Goal: Information Seeking & Learning: Find specific fact

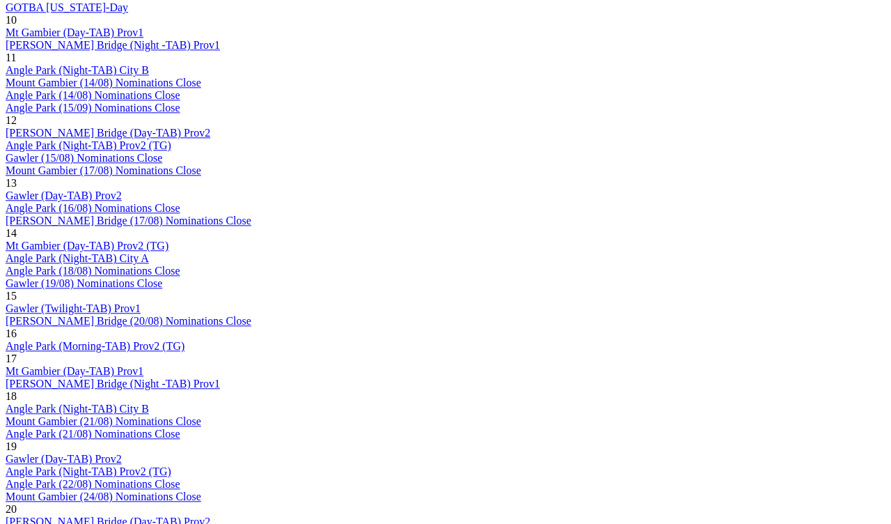
scroll to position [1492, 0]
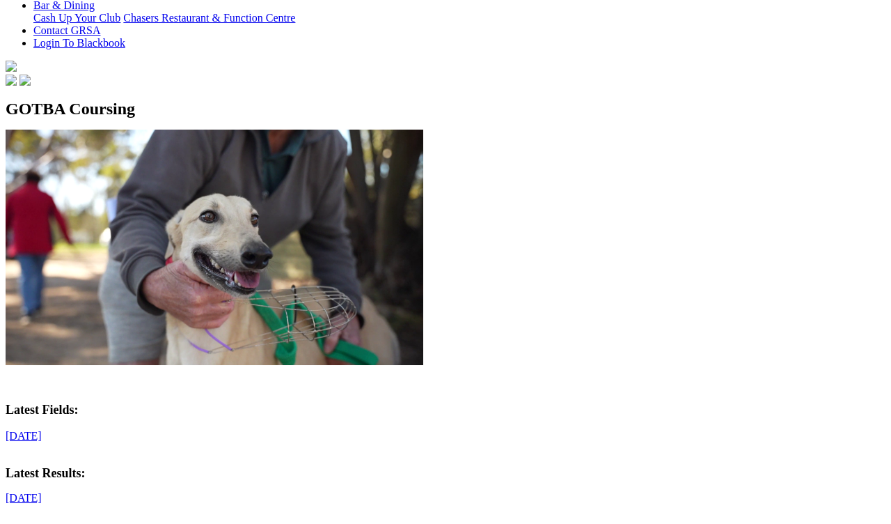
scroll to position [365, 0]
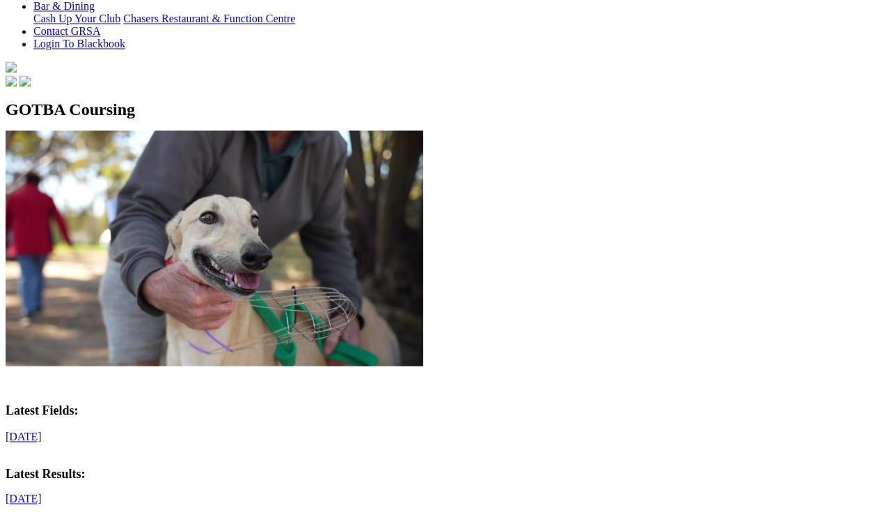
click at [106, 403] on p "Latest Fields: Saturday, 23 August 2025" at bounding box center [446, 423] width 880 height 40
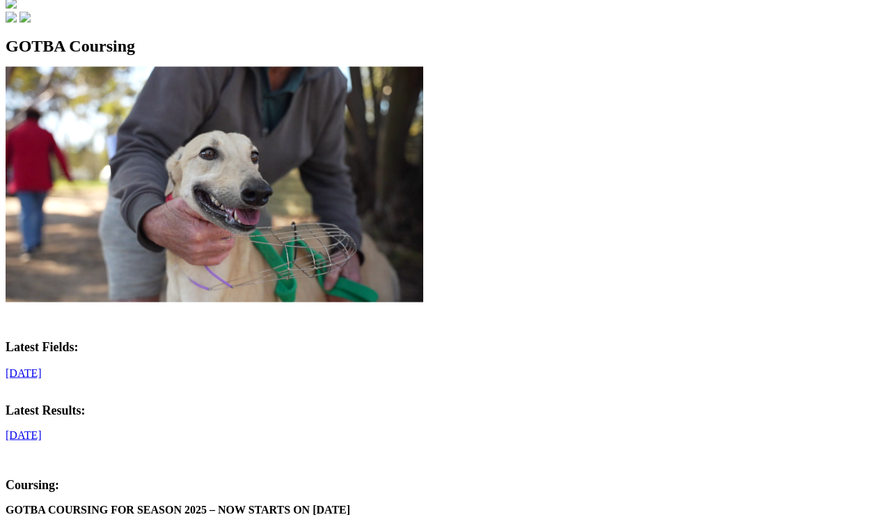
scroll to position [453, 0]
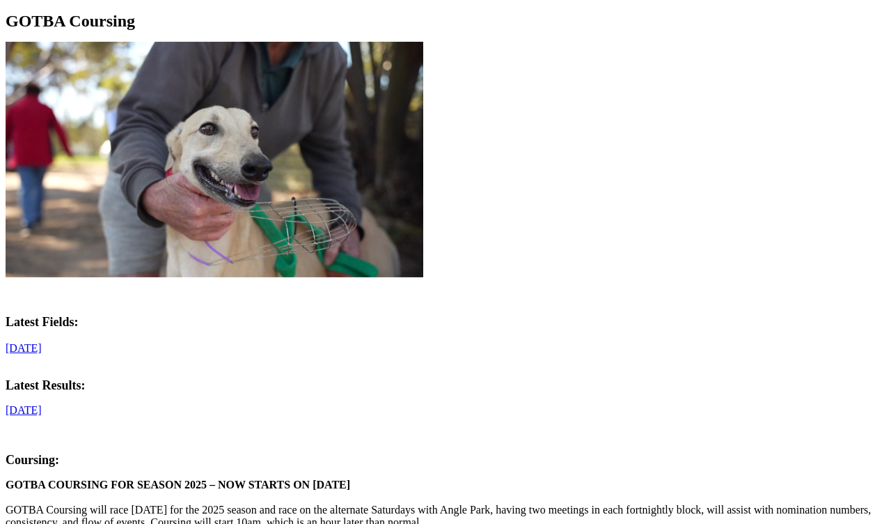
click at [169, 366] on p "Latest Results:" at bounding box center [446, 379] width 880 height 27
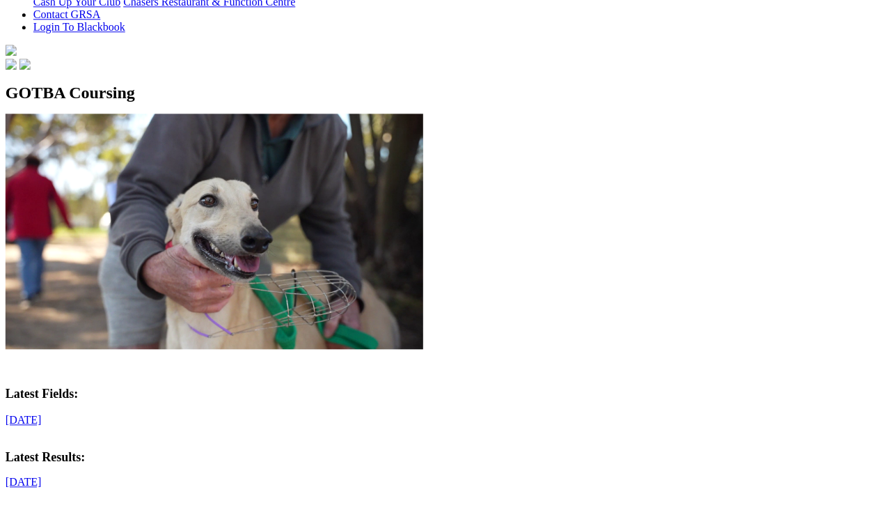
scroll to position [380, 34]
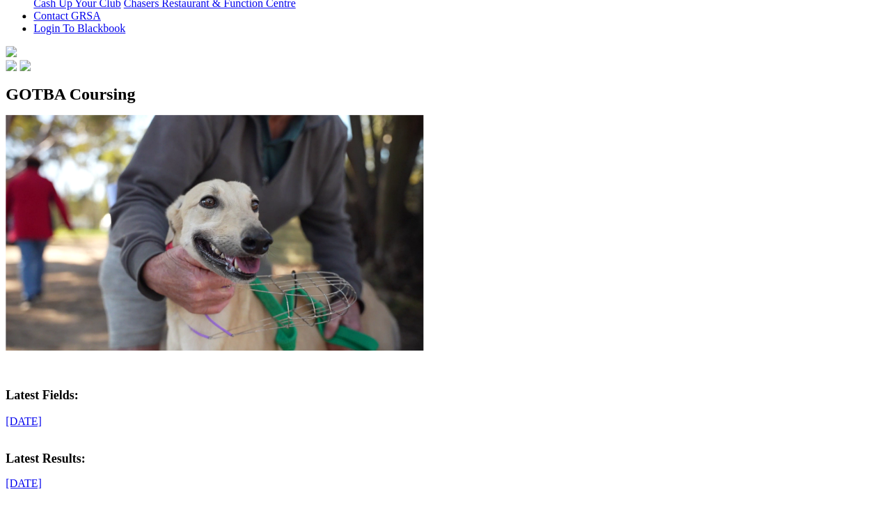
click at [42, 415] on link "Saturday, 23 August 2025" at bounding box center [24, 421] width 36 height 12
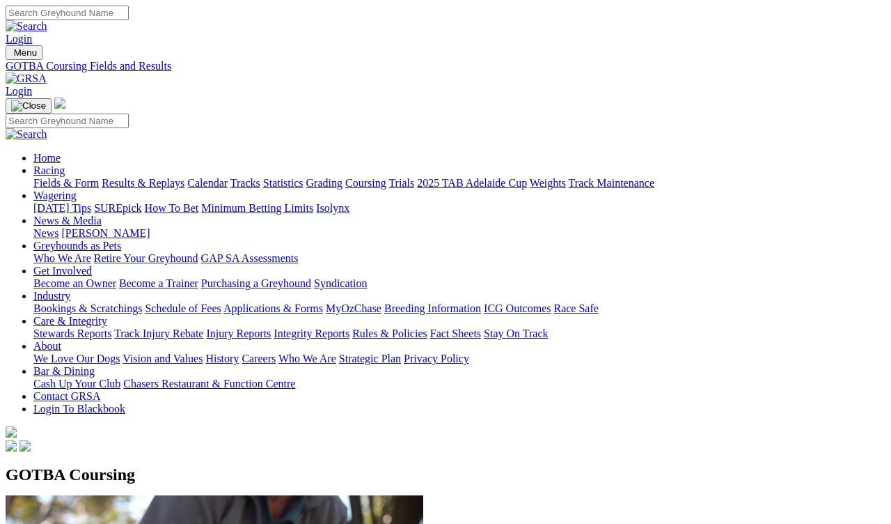
scroll to position [368, 0]
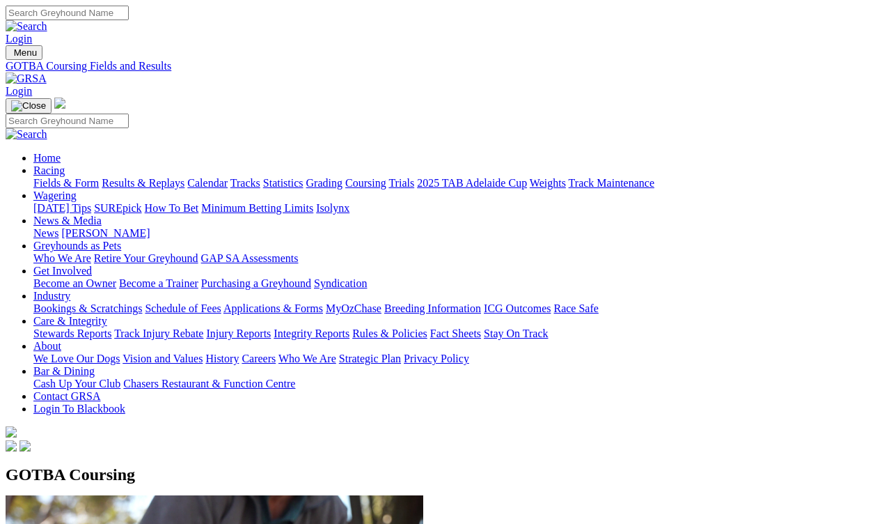
scroll to position [357, 0]
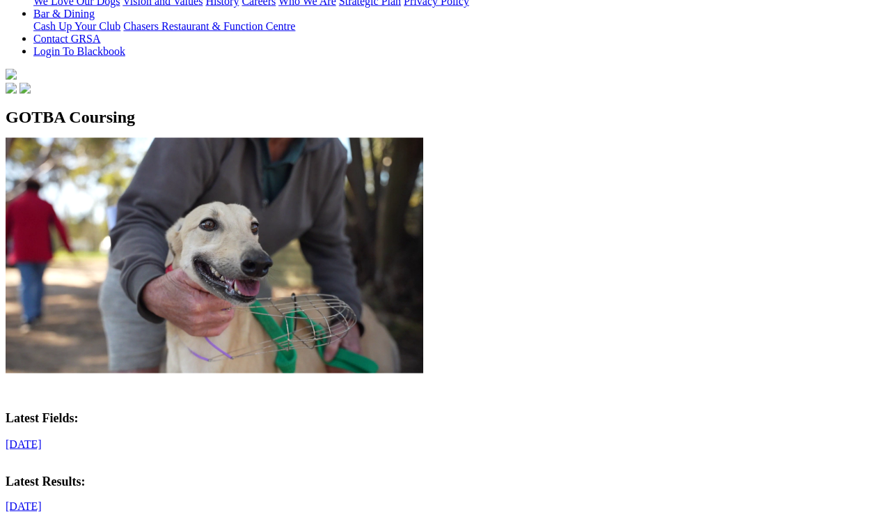
click at [42, 438] on link "Saturday, 23 August 2025" at bounding box center [24, 444] width 36 height 12
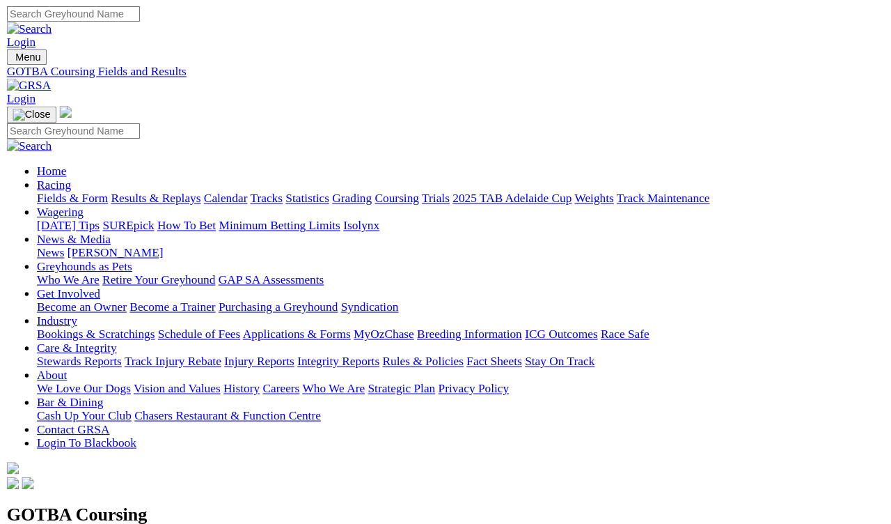
scroll to position [346, 0]
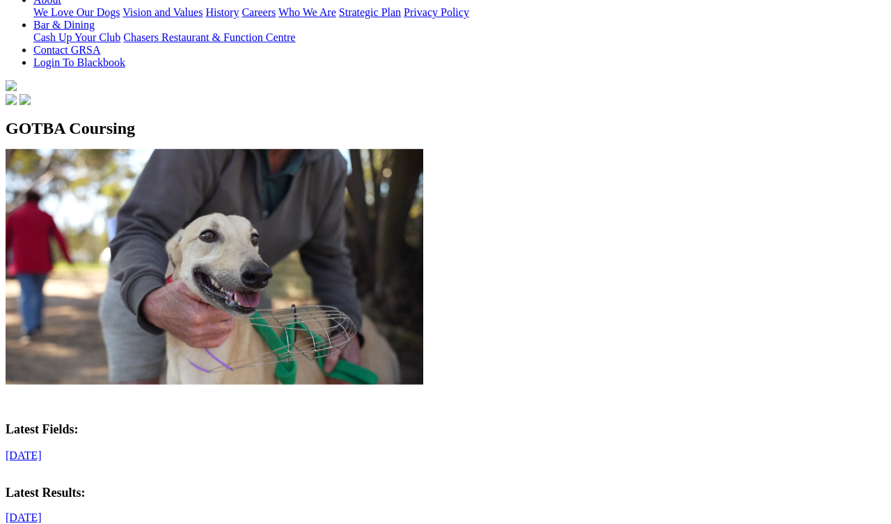
click at [42, 483] on link "[DATE]" at bounding box center [24, 517] width 36 height 12
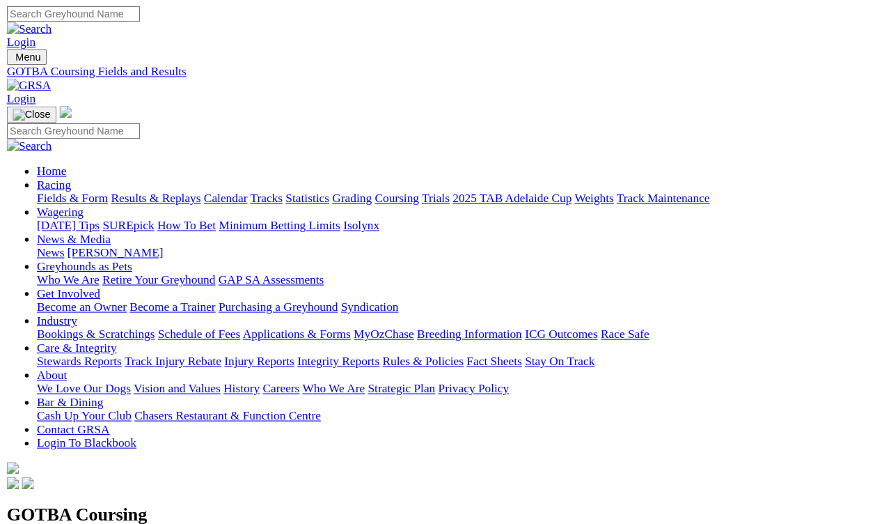
scroll to position [335, 0]
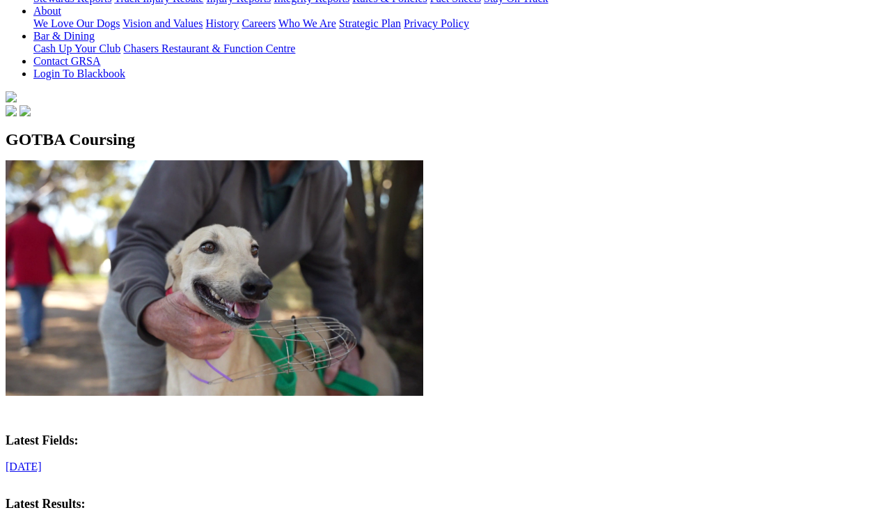
click at [42, 460] on link "[DATE]" at bounding box center [24, 466] width 36 height 12
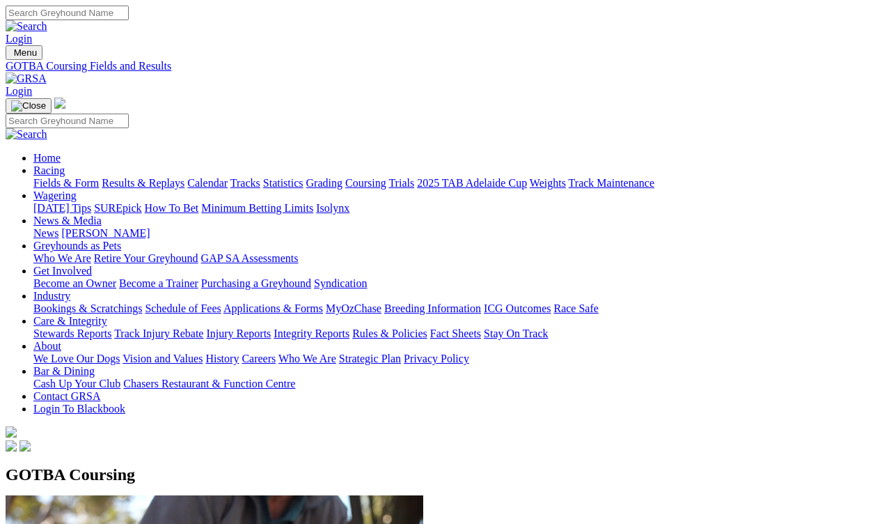
scroll to position [324, 0]
